Goal: Task Accomplishment & Management: Manage account settings

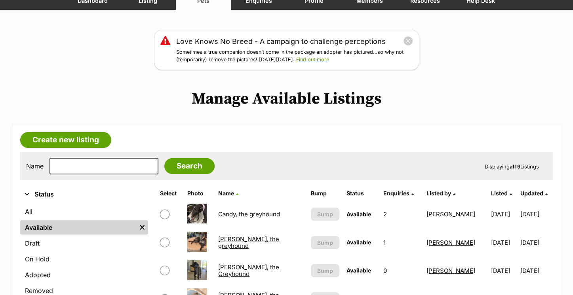
click at [163, 212] on input "checkbox" at bounding box center [164, 214] width 9 height 9
checkbox input "true"
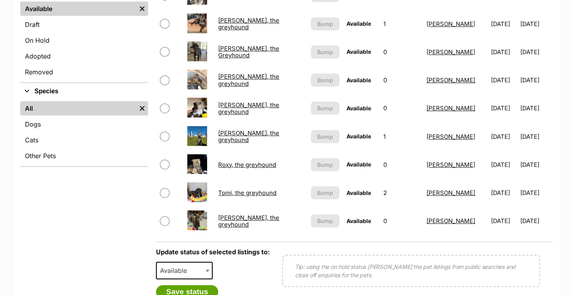
scroll to position [303, 0]
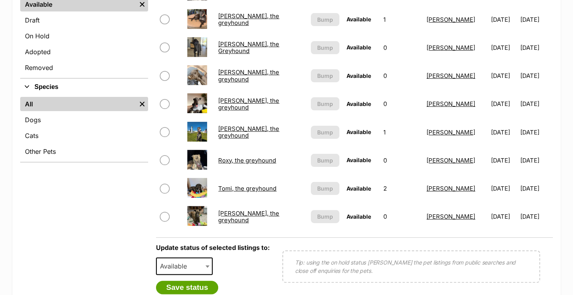
click at [189, 266] on span "Available" at bounding box center [176, 266] width 38 height 11
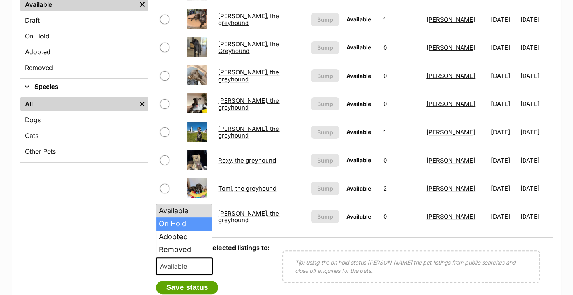
select select "on_hold"
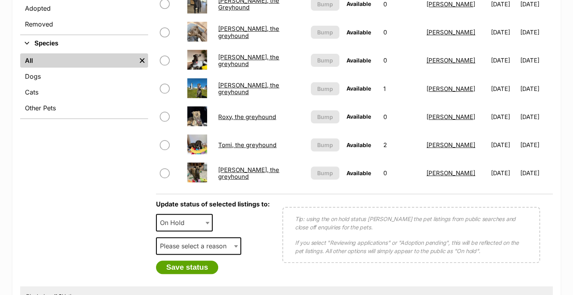
scroll to position [347, 0]
click at [189, 256] on div "Please select a reason Medical reasons Reviewing applications Adoption pending …" at bounding box center [198, 248] width 85 height 23
click at [188, 253] on div "Please select a reason Medical reasons Reviewing applications Adoption pending …" at bounding box center [198, 248] width 85 height 23
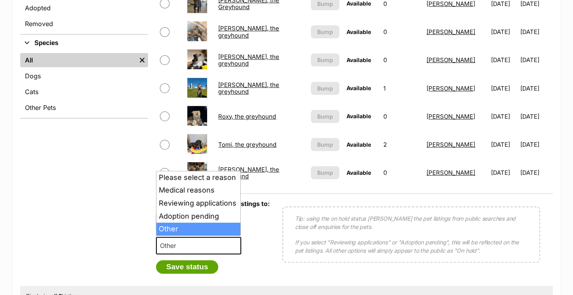
click at [184, 237] on span "Other" at bounding box center [198, 245] width 85 height 17
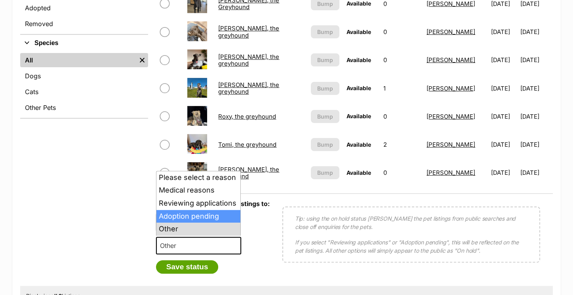
select select "adoption_pending"
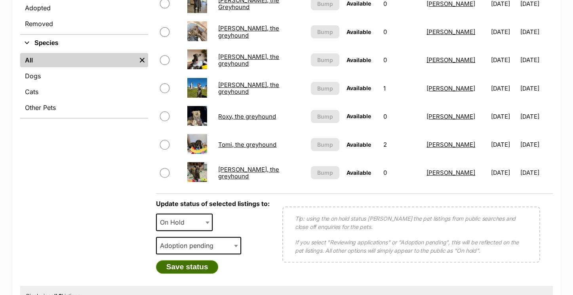
click at [184, 262] on button "Save status" at bounding box center [187, 266] width 63 height 13
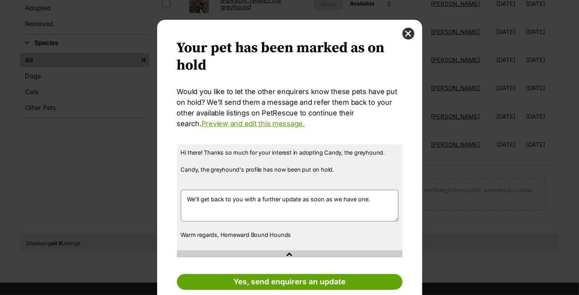
scroll to position [25, 0]
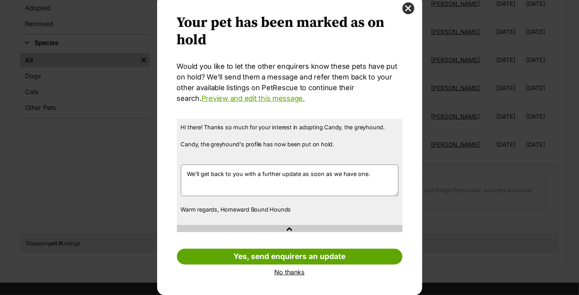
click at [294, 272] on link "No thanks" at bounding box center [290, 272] width 226 height 7
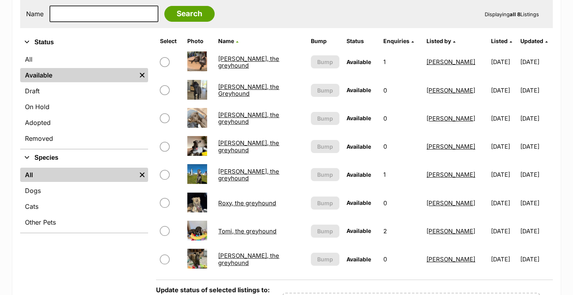
scroll to position [210, 0]
